Goal: Complete application form

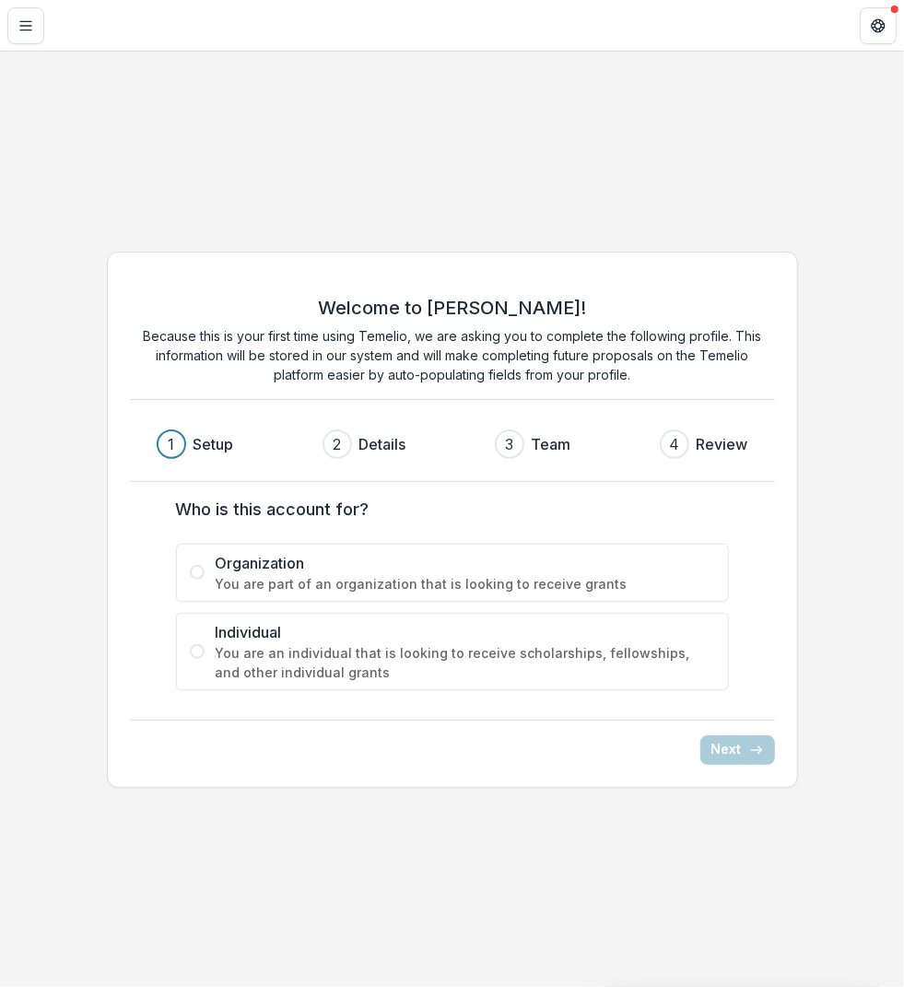
click at [335, 563] on span "Organization" at bounding box center [465, 563] width 499 height 22
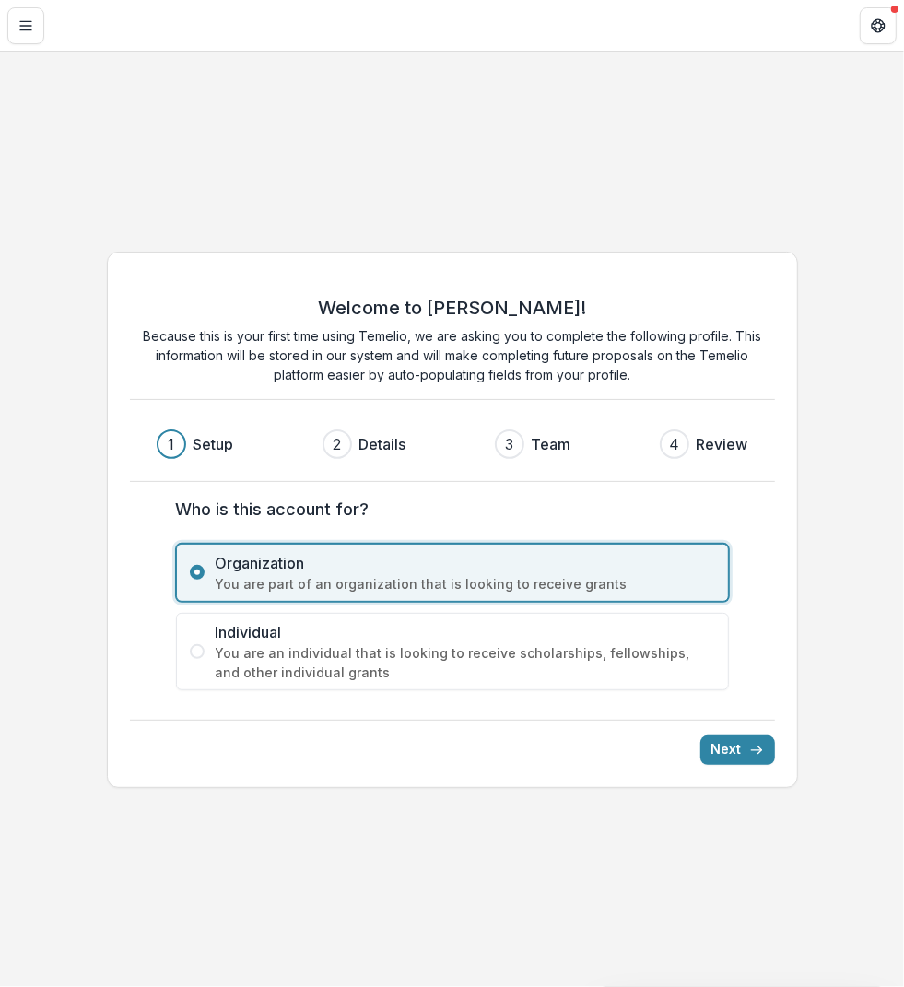
click at [509, 633] on span "Individual" at bounding box center [465, 632] width 499 height 22
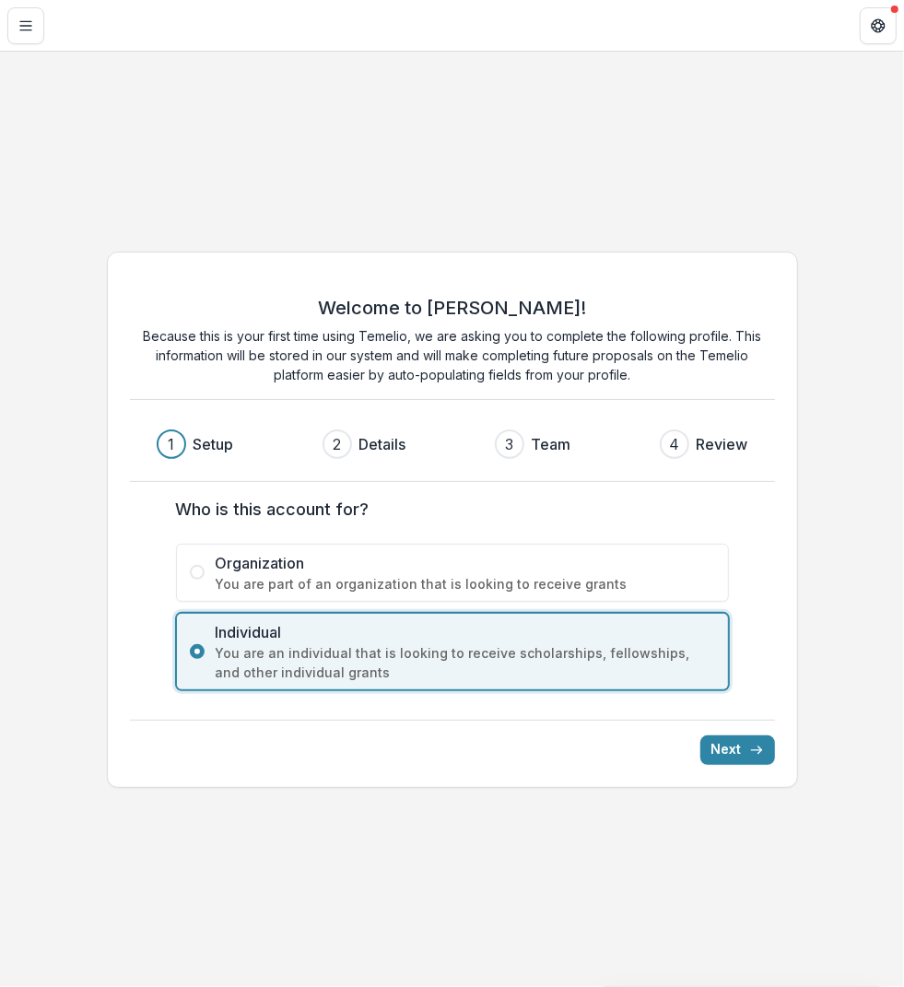
click at [593, 550] on label "Organization You are part of an organization that is looking to receive grants" at bounding box center [452, 573] width 553 height 58
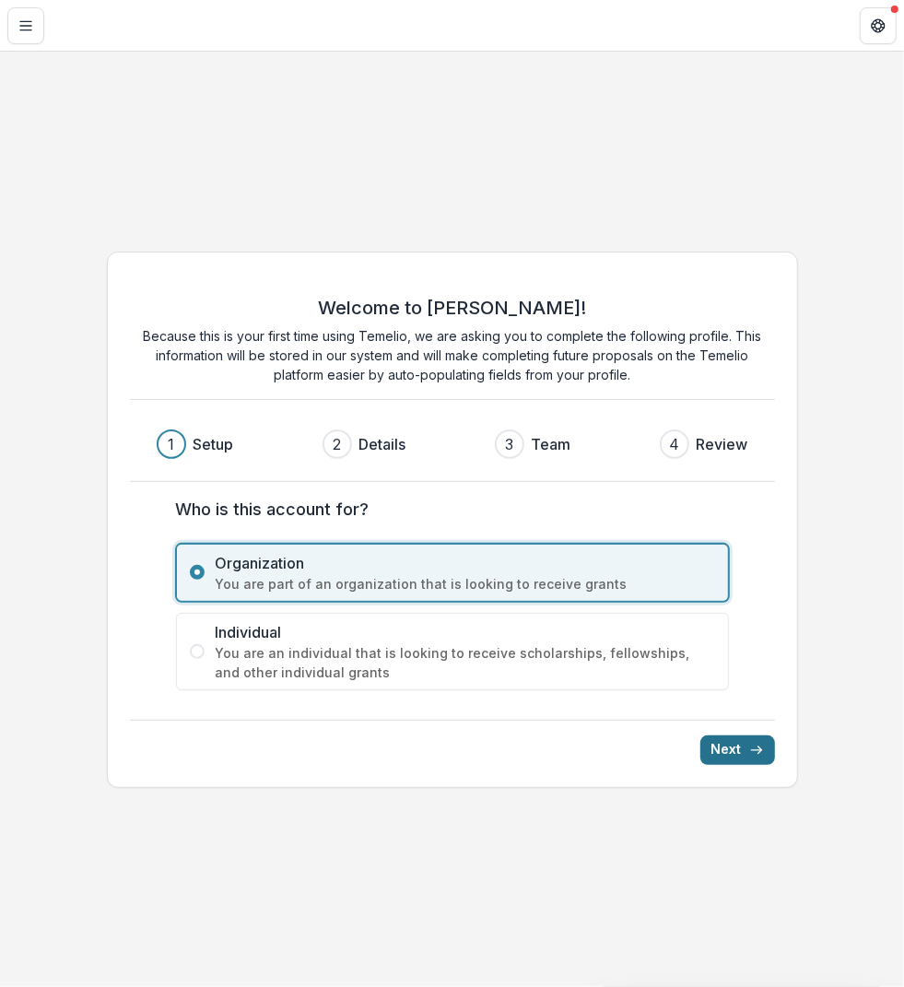
click at [739, 746] on button "Next" at bounding box center [737, 749] width 75 height 29
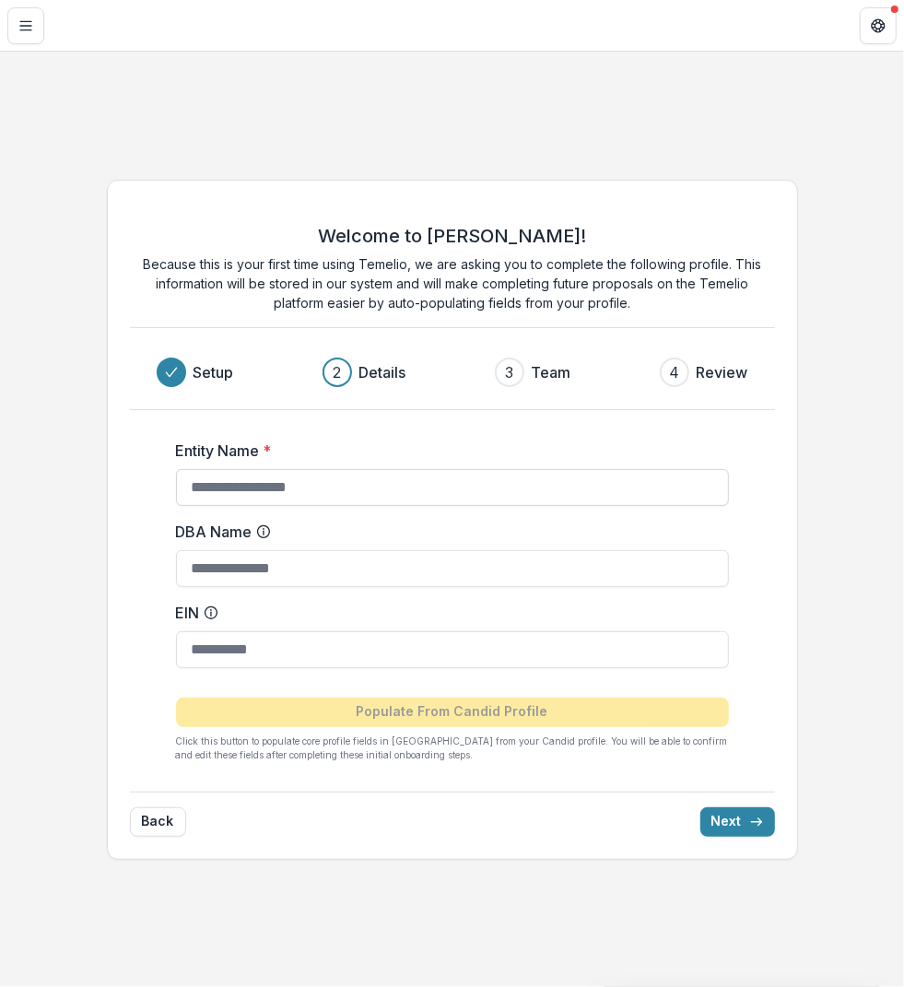
click at [499, 487] on input "Entity Name *" at bounding box center [452, 487] width 553 height 37
type input "*********"
click at [332, 568] on input "DBA Name" at bounding box center [452, 568] width 553 height 37
type input "**********"
click at [323, 654] on input "EIN" at bounding box center [452, 649] width 553 height 37
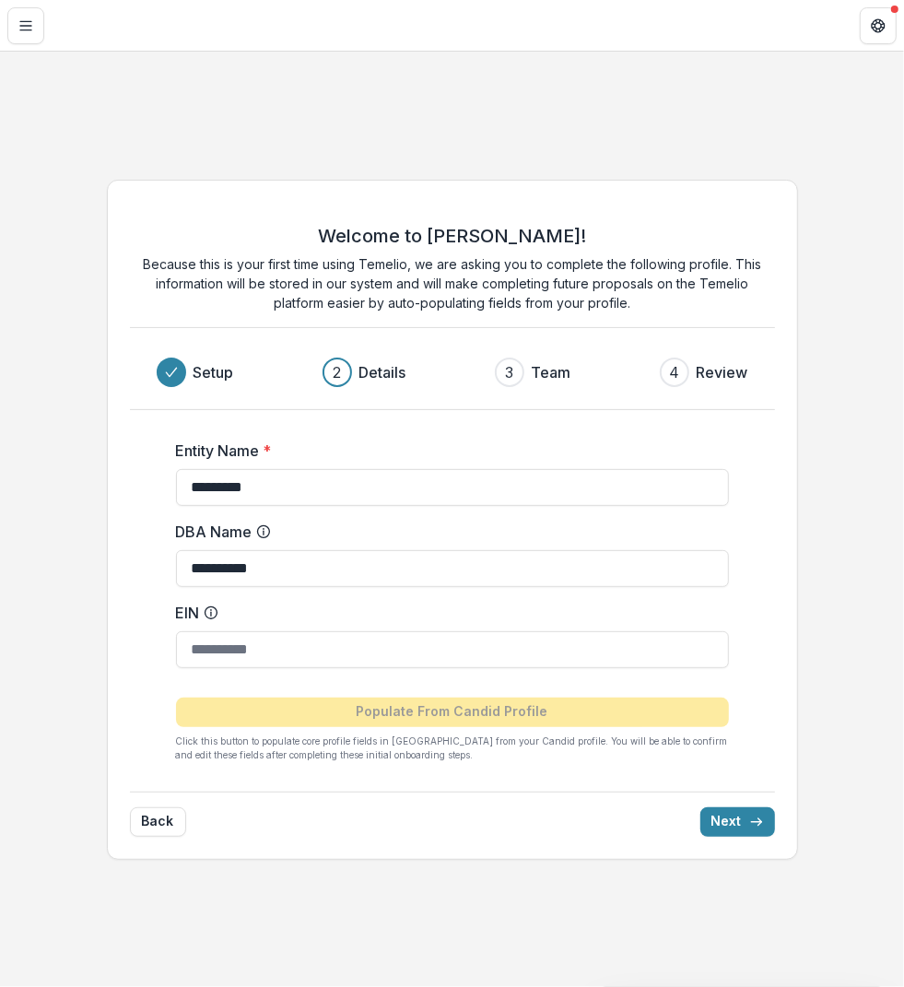
type input "*"
click at [734, 817] on button "Next" at bounding box center [737, 821] width 75 height 29
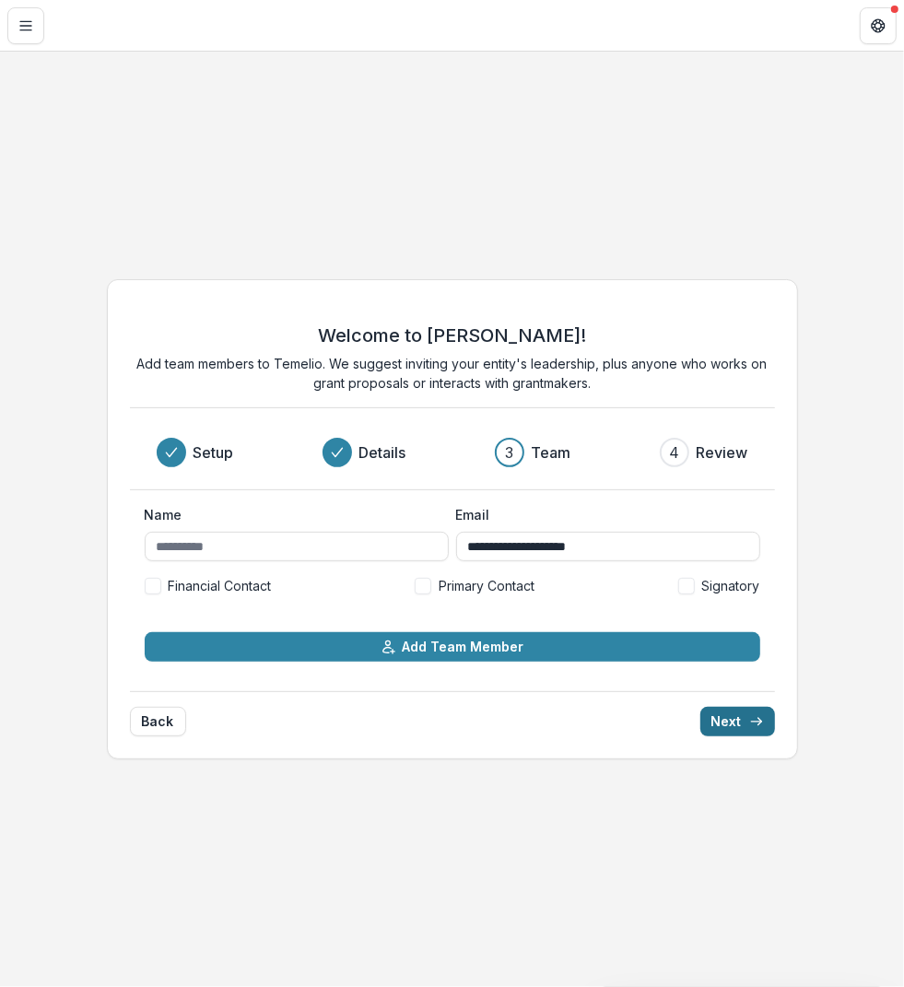
click at [742, 720] on button "Next" at bounding box center [737, 721] width 75 height 29
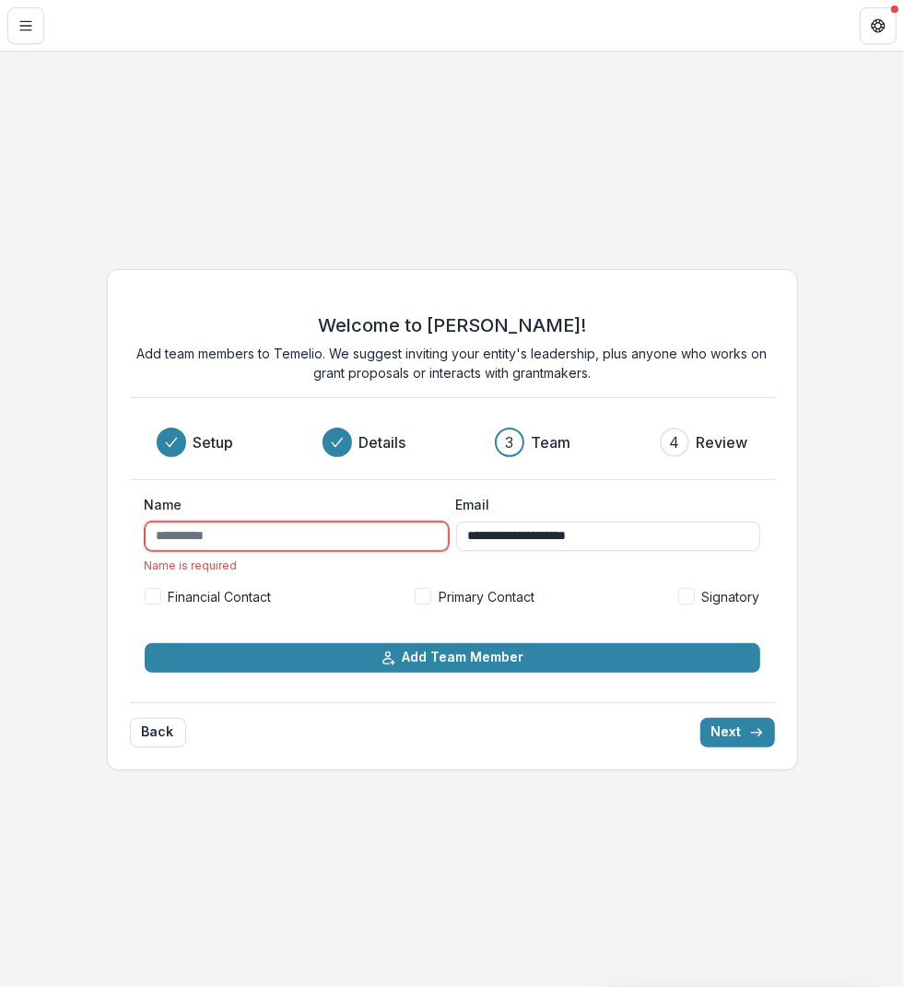
click at [317, 559] on div "Name is required" at bounding box center [297, 565] width 304 height 14
click at [317, 534] on input "Name" at bounding box center [297, 536] width 304 height 29
type input "*********"
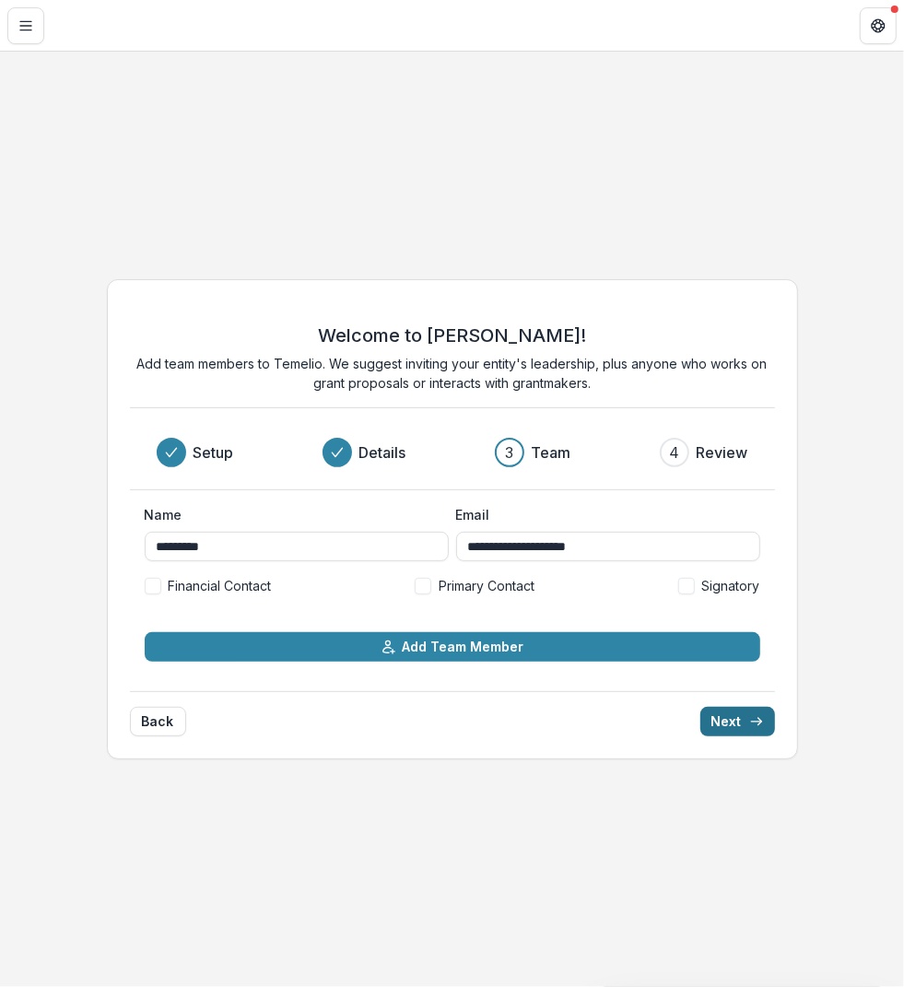
click at [744, 718] on button "Next" at bounding box center [737, 721] width 75 height 29
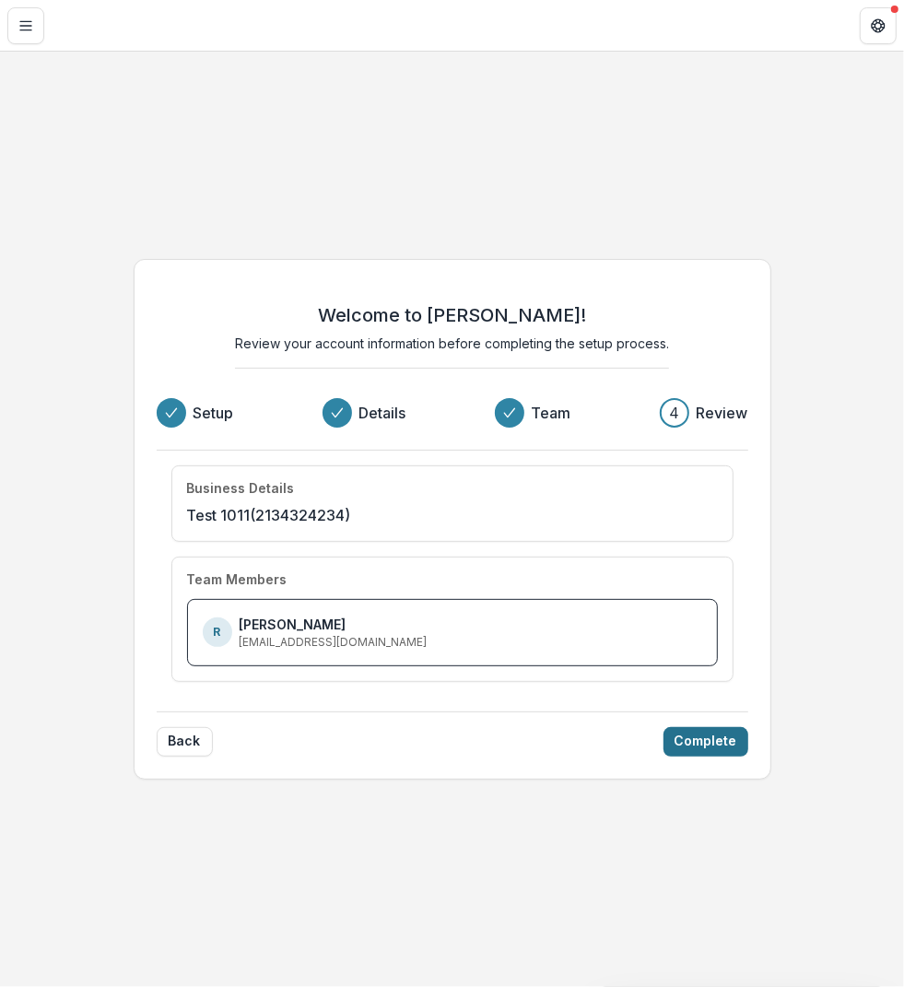
click at [727, 736] on button "Complete" at bounding box center [706, 741] width 85 height 29
